Goal: Information Seeking & Learning: Learn about a topic

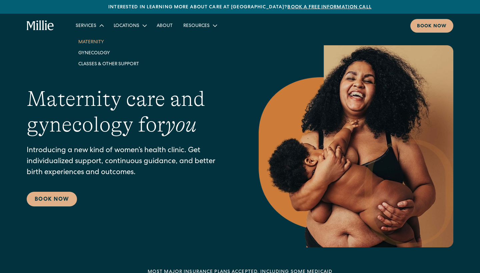
click at [93, 42] on link "Maternity" at bounding box center [108, 41] width 71 height 11
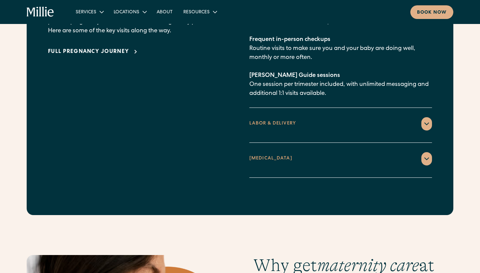
scroll to position [1120, 0]
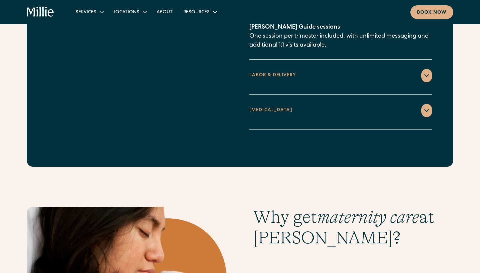
click at [275, 72] on div "LABOR & DELIVERY" at bounding box center [272, 75] width 47 height 7
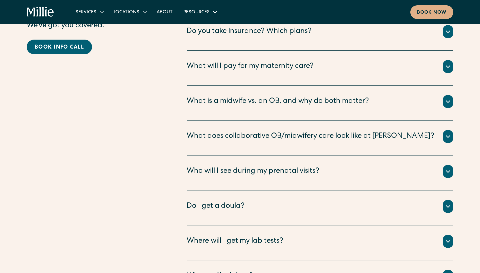
scroll to position [2176, 0]
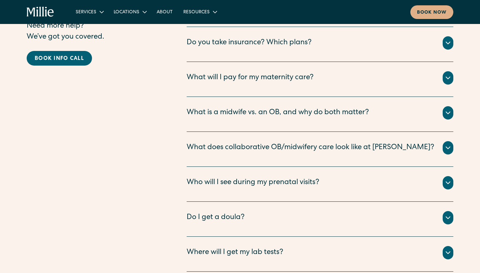
click at [452, 71] on div at bounding box center [448, 77] width 11 height 13
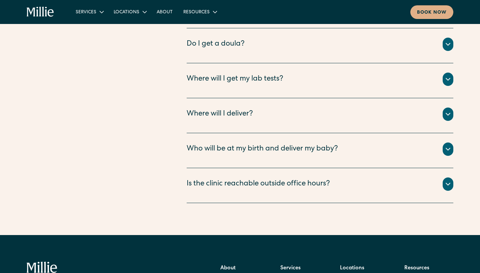
scroll to position [2513, 0]
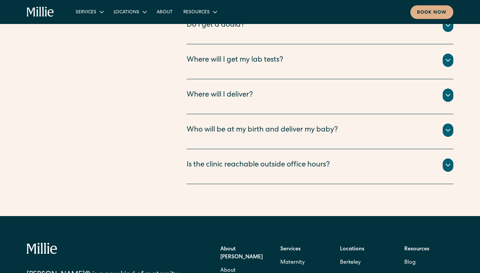
click at [407, 114] on div "Who will be at my birth and deliver my baby? All births take place with your Mi…" at bounding box center [320, 131] width 267 height 35
click at [441, 89] on div "Where will I deliver?" at bounding box center [320, 95] width 267 height 13
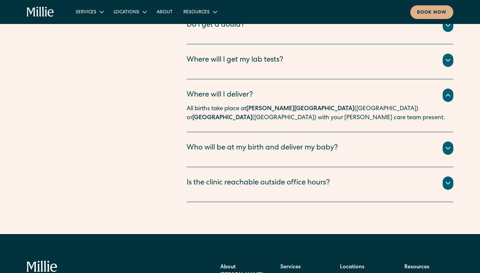
click at [447, 144] on icon at bounding box center [448, 148] width 8 height 8
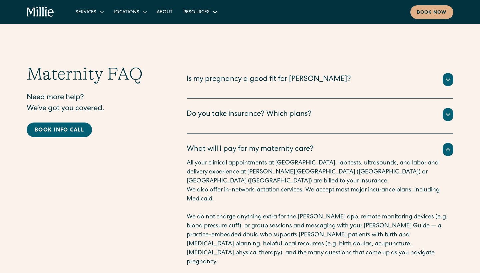
scroll to position [2118, 0]
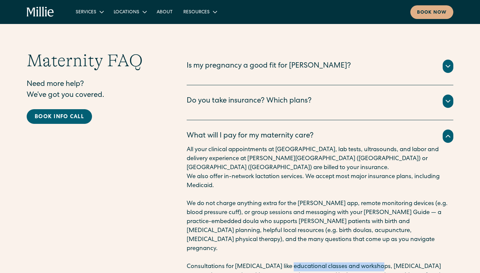
drag, startPoint x: 288, startPoint y: 216, endPoint x: 376, endPoint y: 214, distance: 87.7
click at [376, 263] on p "Consultations for supportive care like educational classes and workshops, postp…" at bounding box center [320, 276] width 267 height 27
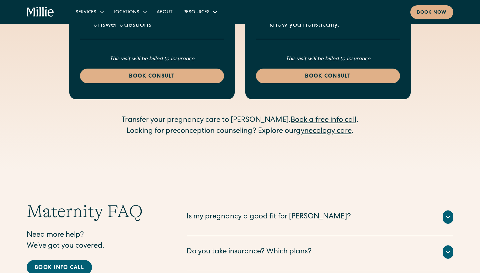
scroll to position [1967, 0]
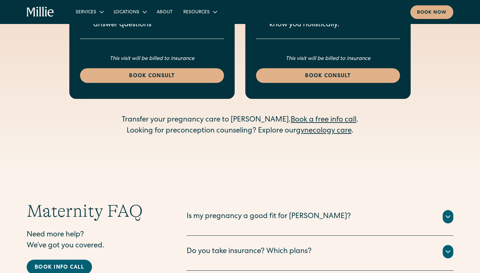
click at [210, 212] on div "Is my pregnancy a good fit for Millie?" at bounding box center [269, 217] width 164 height 11
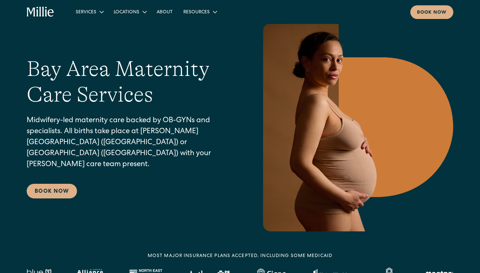
scroll to position [54, 0]
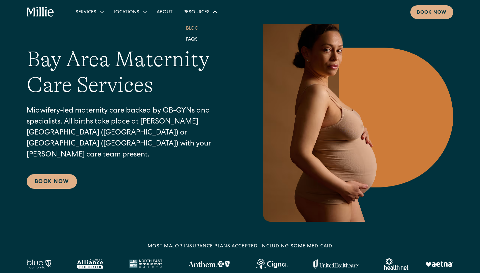
click at [192, 27] on link "Blog" at bounding box center [192, 28] width 23 height 11
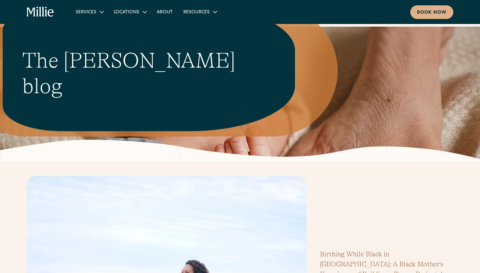
click at [42, 12] on icon "home" at bounding box center [41, 12] width 28 height 11
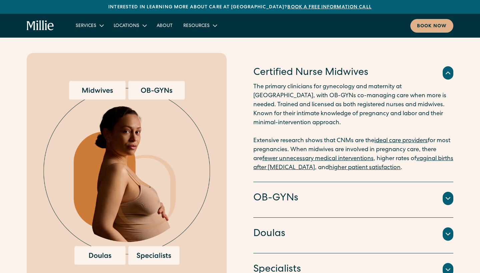
scroll to position [654, 0]
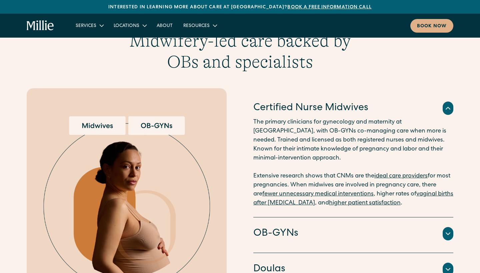
click at [293, 227] on h4 "OB-GYNs" at bounding box center [275, 234] width 45 height 14
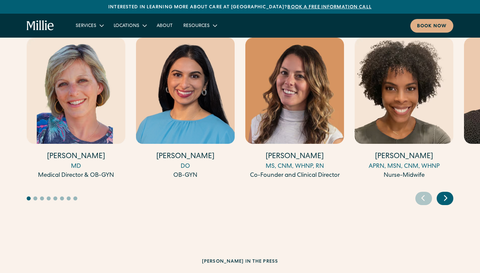
scroll to position [1873, 0]
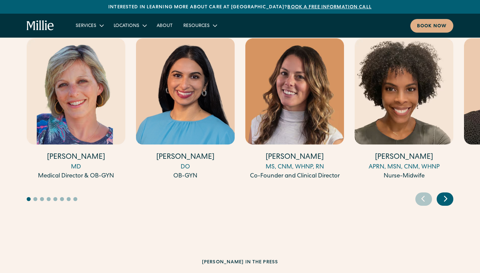
click at [447, 197] on icon "Next slide" at bounding box center [445, 199] width 3 height 5
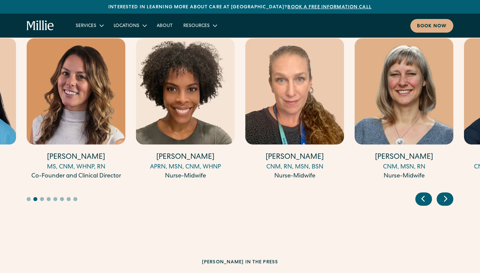
click at [447, 197] on icon "Next slide" at bounding box center [445, 199] width 3 height 5
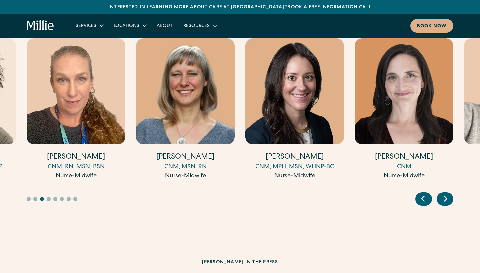
click at [447, 197] on icon "Next slide" at bounding box center [445, 199] width 3 height 5
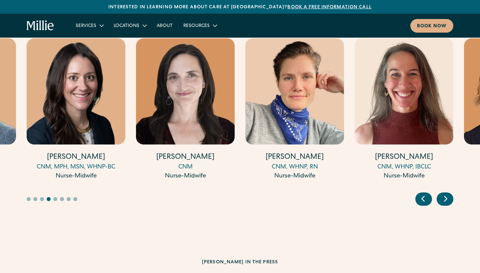
click at [447, 197] on icon "Next slide" at bounding box center [445, 199] width 3 height 5
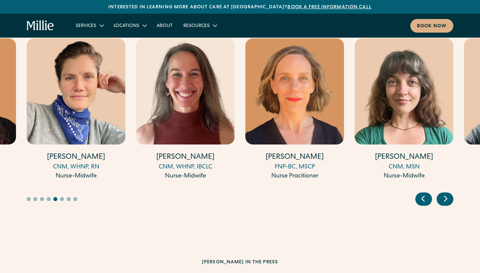
click at [447, 197] on icon "Next slide" at bounding box center [445, 199] width 3 height 5
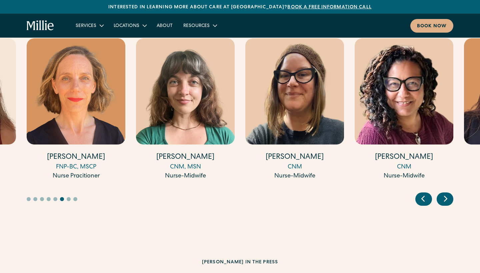
click at [447, 197] on icon "Next slide" at bounding box center [445, 199] width 3 height 5
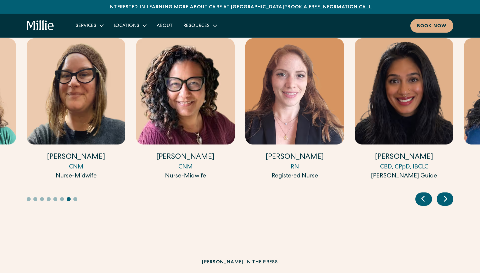
click at [447, 197] on icon "Next slide" at bounding box center [445, 199] width 3 height 5
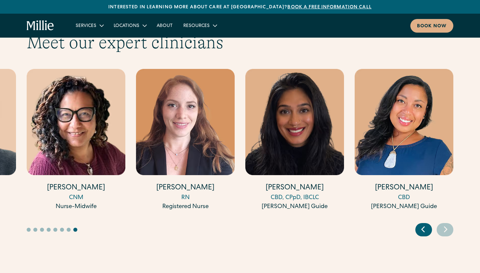
scroll to position [1842, 0]
